Goal: Task Accomplishment & Management: Complete application form

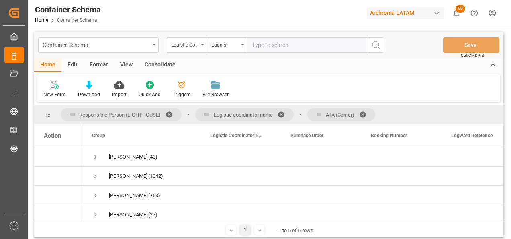
scroll to position [388, 0]
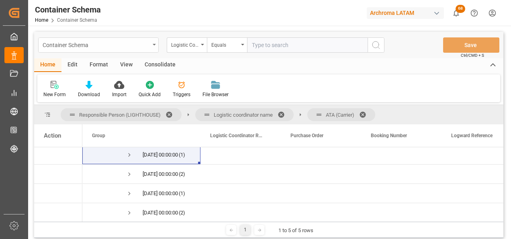
click at [153, 44] on icon "open menu" at bounding box center [154, 45] width 3 height 2
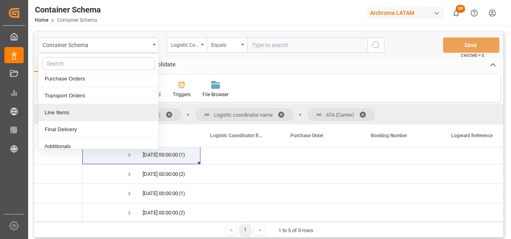
scroll to position [40, 0]
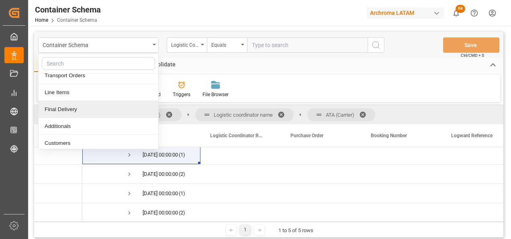
click at [82, 104] on div "Final Delivery" at bounding box center [99, 109] width 120 height 17
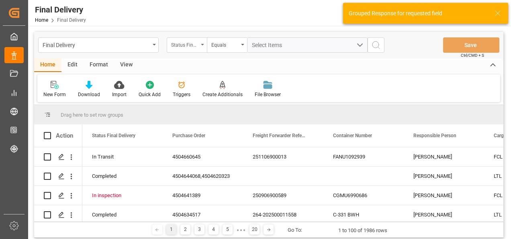
click at [176, 48] on div "Status Final Delivery" at bounding box center [184, 43] width 27 height 9
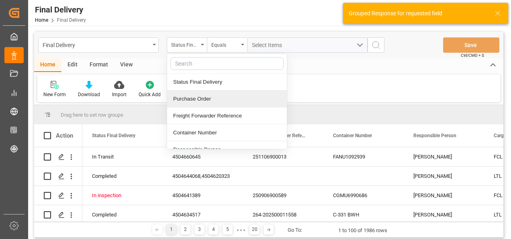
click at [192, 103] on div "Purchase Order" at bounding box center [227, 98] width 120 height 17
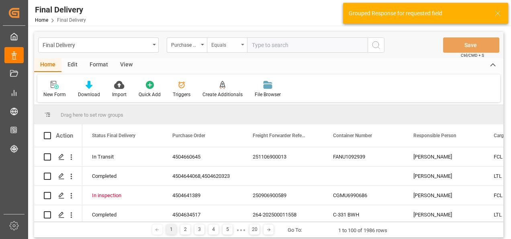
click at [231, 45] on div "Equals" at bounding box center [224, 43] width 27 height 9
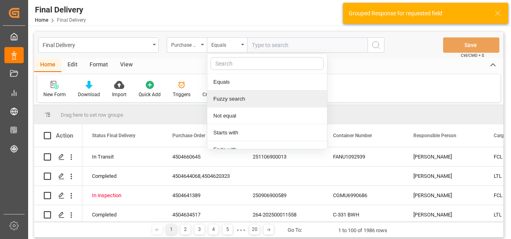
click at [237, 100] on div "Fuzzy search" at bounding box center [267, 98] width 120 height 17
paste input "4504643854"
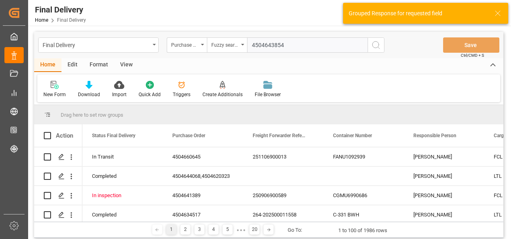
type input "4504643854"
click at [373, 45] on icon "search button" at bounding box center [376, 45] width 10 height 10
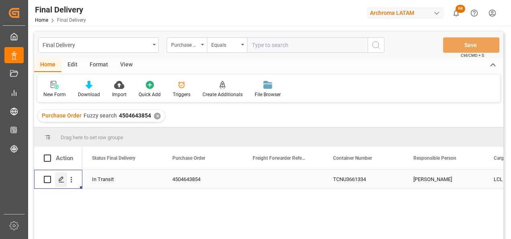
click at [61, 178] on icon "Press SPACE to select this row." at bounding box center [61, 179] width 6 height 6
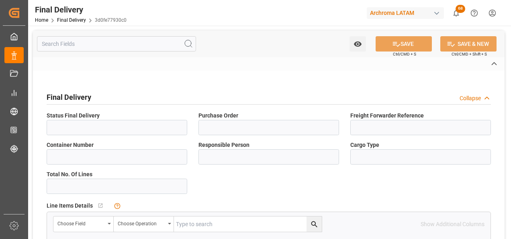
type input "In Transit"
type input "4504643854"
type input "TCNU3661334"
type input "[PERSON_NAME]"
type input "LCL"
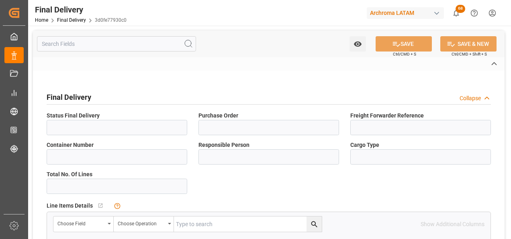
type input "ARCHROMA PAPER GMBH Y COMPAÑIA, SOC."
type input "Not Assigned"
type input "3d0fe77930c0"
type input "TEXTIL"
type input "d20a0c35ec53"
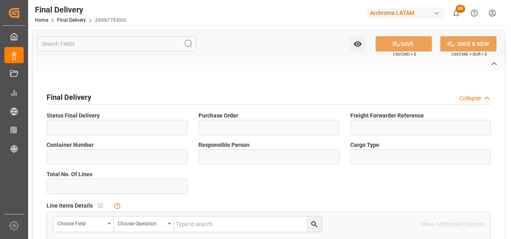
type input "CMACGM"
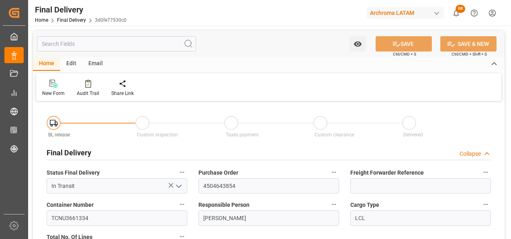
type input "[DATE]"
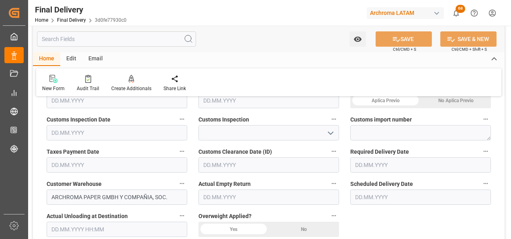
scroll to position [281, 0]
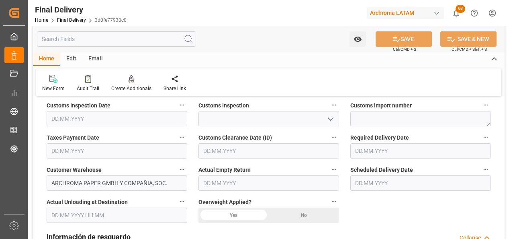
click at [375, 180] on input "text" at bounding box center [420, 182] width 141 height 15
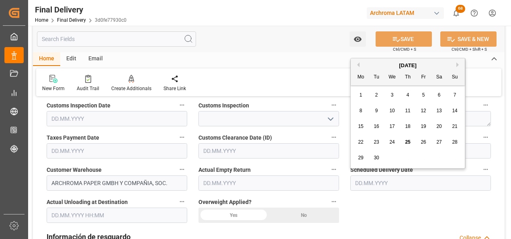
click at [421, 139] on span "26" at bounding box center [423, 142] width 5 height 6
type input "[DATE]"
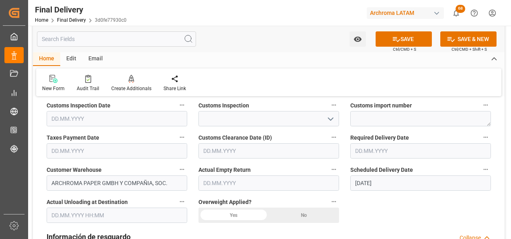
click at [293, 216] on div "No" at bounding box center [304, 214] width 70 height 15
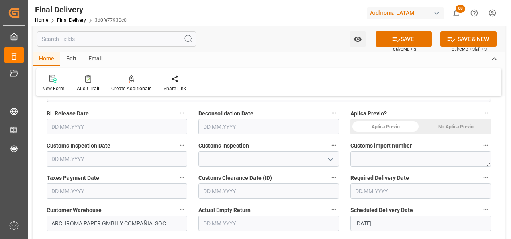
click at [335, 156] on icon "open menu" at bounding box center [331, 159] width 10 height 10
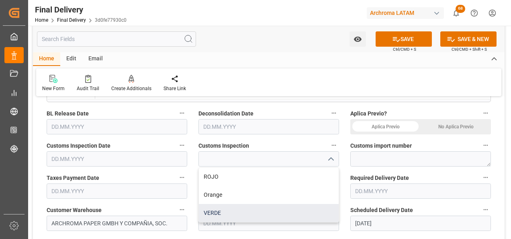
click at [256, 209] on div "VERDE" at bounding box center [269, 213] width 140 height 18
type input "VERDE"
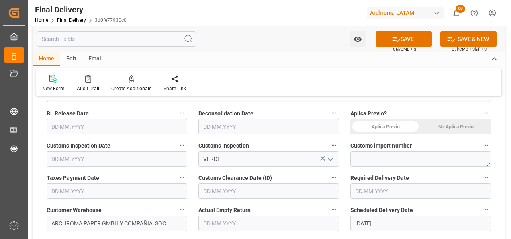
click at [444, 129] on div "No Aplica Previo" at bounding box center [456, 126] width 70 height 15
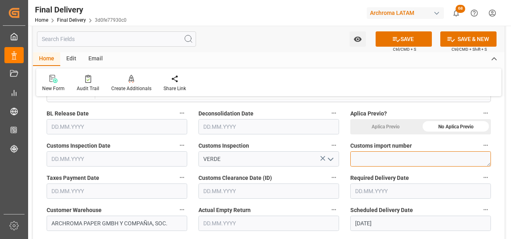
click at [367, 156] on textarea at bounding box center [420, 158] width 141 height 15
paste textarea "4504643854"
type textarea "4504643854"
click at [379, 156] on textarea "4504643854" at bounding box center [420, 158] width 141 height 15
paste textarea "264-202500013327"
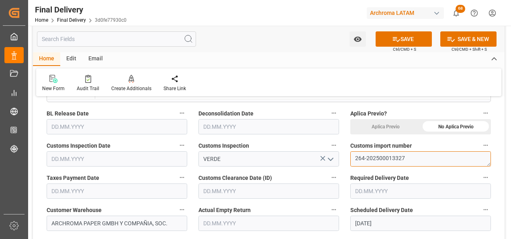
type textarea "264-202500013327"
click at [90, 119] on input "text" at bounding box center [117, 126] width 141 height 15
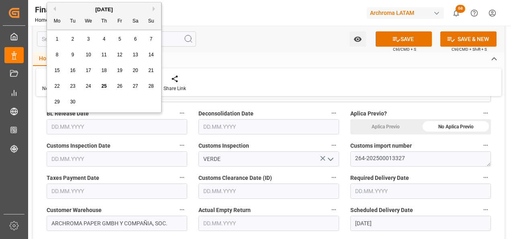
click at [102, 86] on span "25" at bounding box center [103, 86] width 5 height 6
type input "[DATE]"
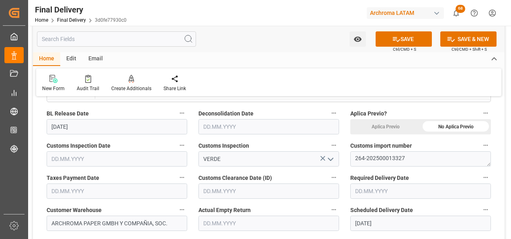
click at [88, 159] on input "text" at bounding box center [117, 158] width 141 height 15
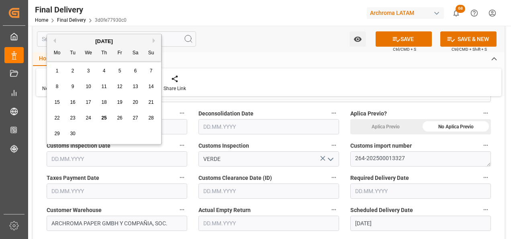
click at [104, 117] on span "25" at bounding box center [103, 118] width 5 height 6
type input "[DATE]"
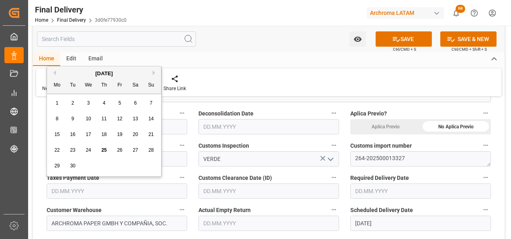
click at [77, 190] on input "text" at bounding box center [117, 190] width 141 height 15
click at [104, 149] on span "25" at bounding box center [103, 150] width 5 height 6
type input "[DATE]"
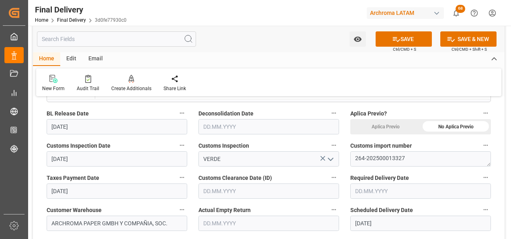
click at [239, 191] on input "text" at bounding box center [269, 190] width 141 height 15
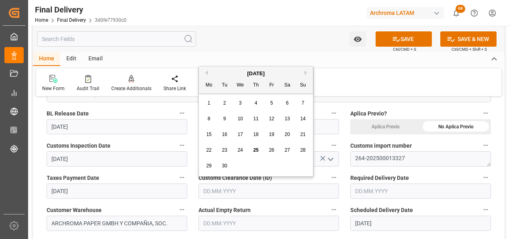
click at [256, 151] on span "25" at bounding box center [255, 150] width 5 height 6
type input "[DATE]"
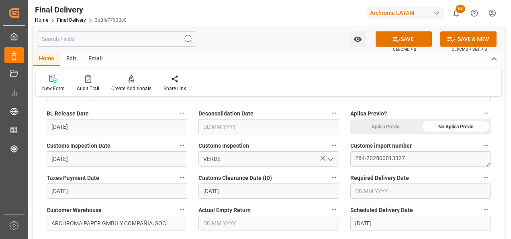
click at [223, 126] on input "text" at bounding box center [269, 126] width 141 height 15
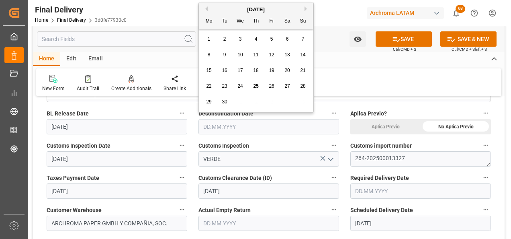
click at [254, 88] on span "25" at bounding box center [255, 86] width 5 height 6
type input "[DATE]"
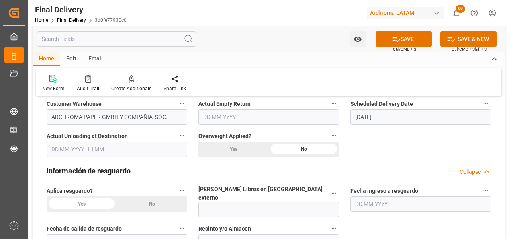
scroll to position [362, 0]
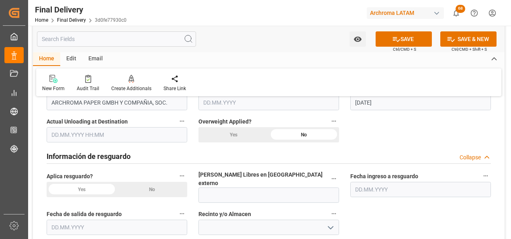
click at [161, 189] on div "No" at bounding box center [152, 189] width 70 height 15
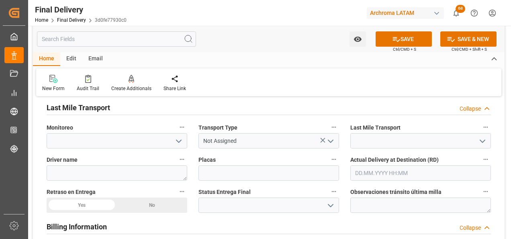
scroll to position [522, 0]
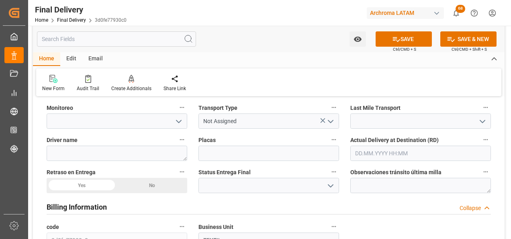
click at [484, 117] on icon "open menu" at bounding box center [483, 122] width 10 height 10
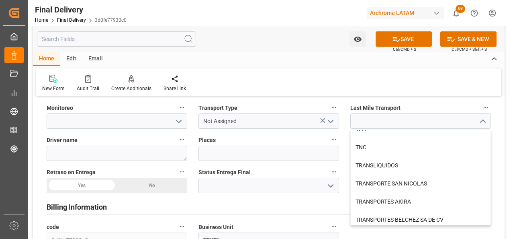
scroll to position [430, 0]
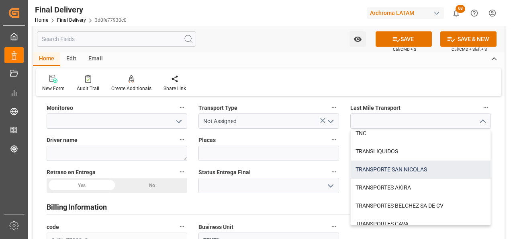
click at [425, 161] on div "TRANSPORTE SAN NICOLAS" at bounding box center [421, 169] width 140 height 18
type input "TRANSPORTE SAN NICOLAS"
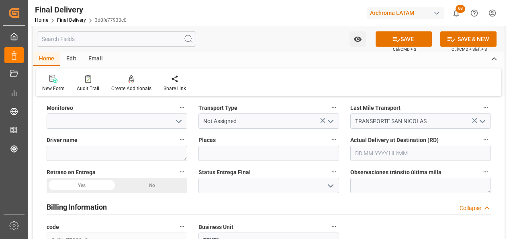
click at [334, 117] on icon "open menu" at bounding box center [331, 122] width 10 height 10
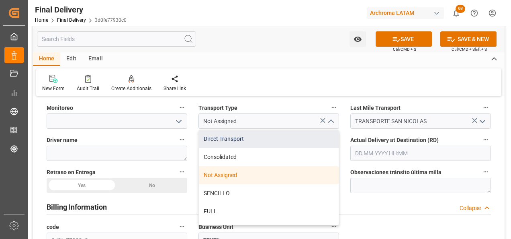
click at [291, 135] on div "Direct Transport" at bounding box center [269, 139] width 140 height 18
type input "Direct Transport"
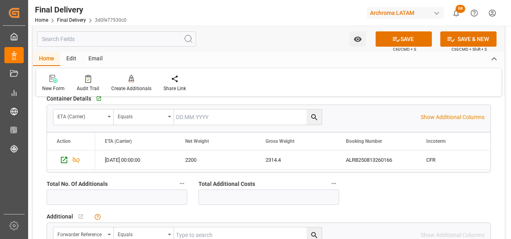
scroll to position [643, 0]
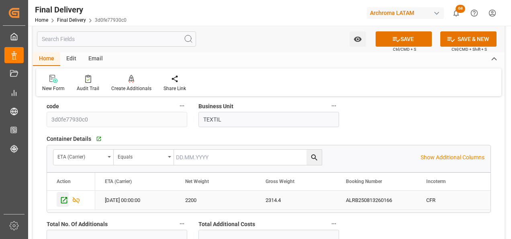
click at [66, 196] on icon "Press SPACE to select this row." at bounding box center [64, 200] width 8 height 8
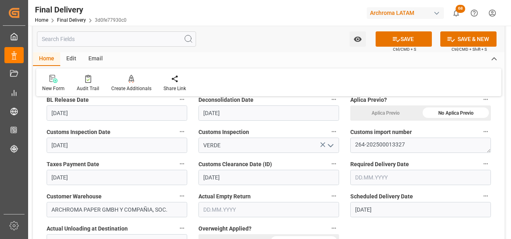
scroll to position [241, 0]
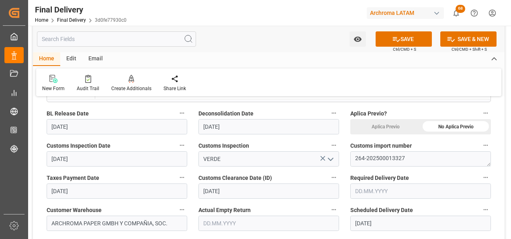
click at [375, 188] on input "text" at bounding box center [420, 190] width 141 height 15
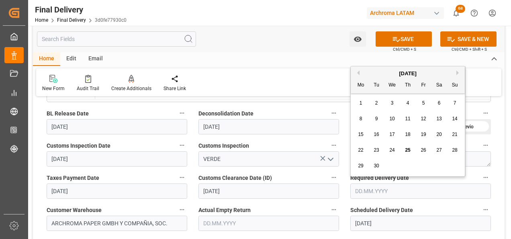
click at [456, 74] on div "[DATE]" at bounding box center [408, 74] width 114 height 8
click at [458, 72] on button "Next Month" at bounding box center [458, 72] width 5 height 5
click at [423, 102] on span "3" at bounding box center [423, 103] width 3 height 6
type input "[DATE]"
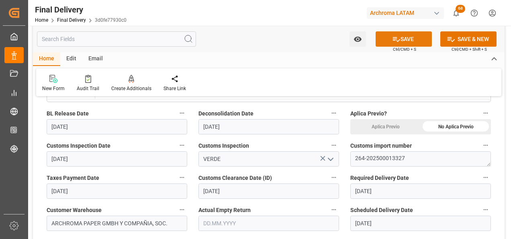
click at [404, 41] on button "SAVE" at bounding box center [404, 38] width 56 height 15
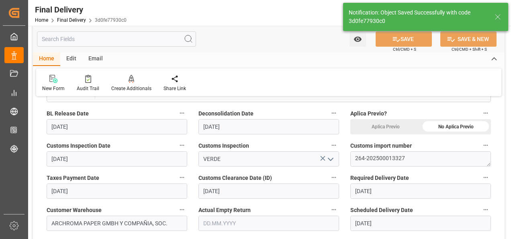
type input "In transit to final delivery"
type input "9"
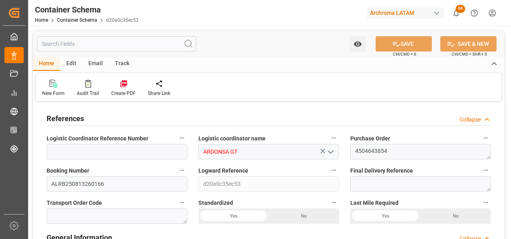
type input "0"
type input "1"
type input "4"
type input "2200"
type input "2314.4"
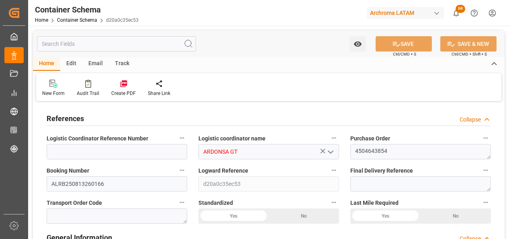
type input "CMACGM"
type input "CMA CGM Group"
type input "DEHAM"
type input "GTSTZ"
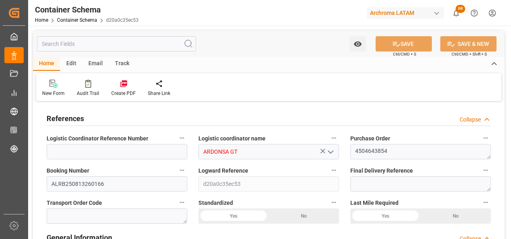
type input "9729104"
type input "1"
type input "34"
type input "9"
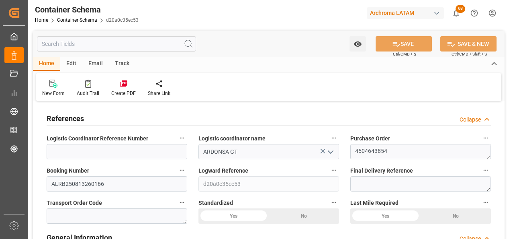
type input "19.08.2025 13:00"
type input "19.08.2025"
type input "18.09.2025"
type input "19.08.2025"
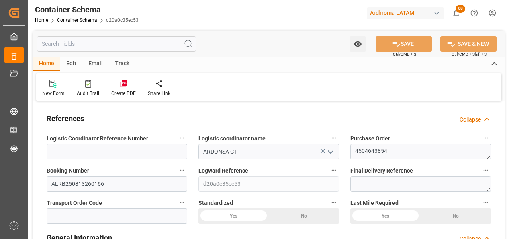
type input "[DATE]"
type input "25.09.2025 04:42"
type input "19.08.2025 17:54"
type input "[DATE]"
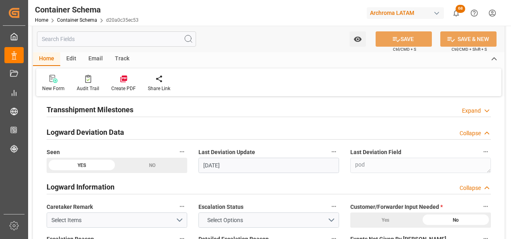
scroll to position [964, 0]
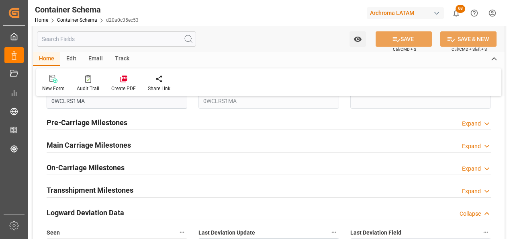
click at [127, 143] on h2 "Main Carriage Milestones" at bounding box center [89, 144] width 84 height 11
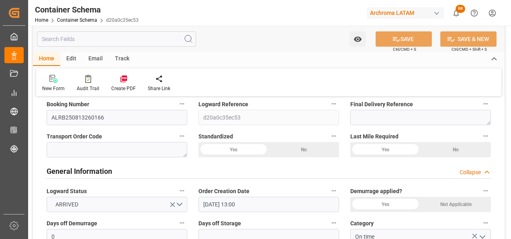
scroll to position [0, 0]
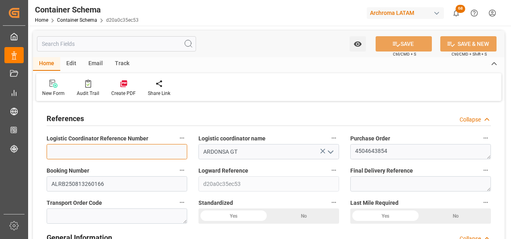
click at [150, 150] on input at bounding box center [117, 151] width 141 height 15
paste input "264-202500013327"
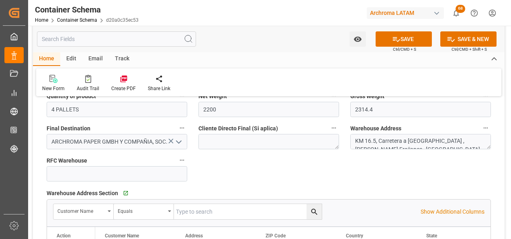
scroll to position [522, 0]
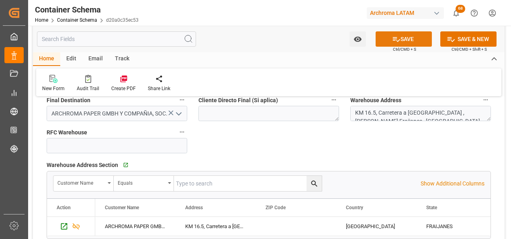
type input "264-202500013327"
click at [405, 34] on button "SAVE" at bounding box center [404, 38] width 56 height 15
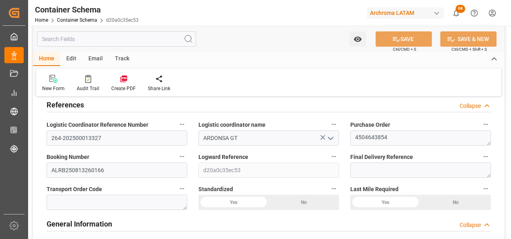
scroll to position [0, 0]
